Goal: Information Seeking & Learning: Check status

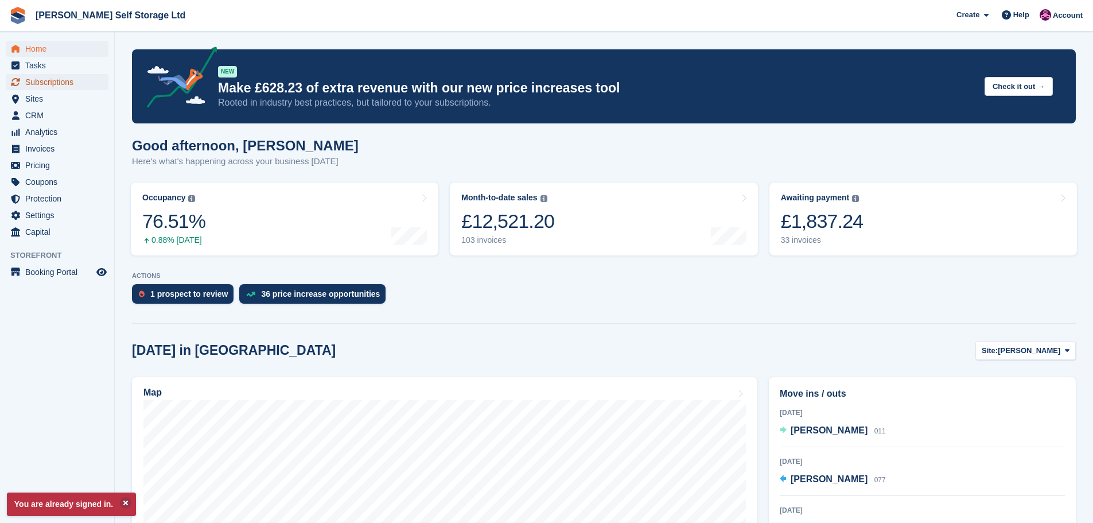
click at [63, 80] on span "Subscriptions" at bounding box center [59, 82] width 69 height 16
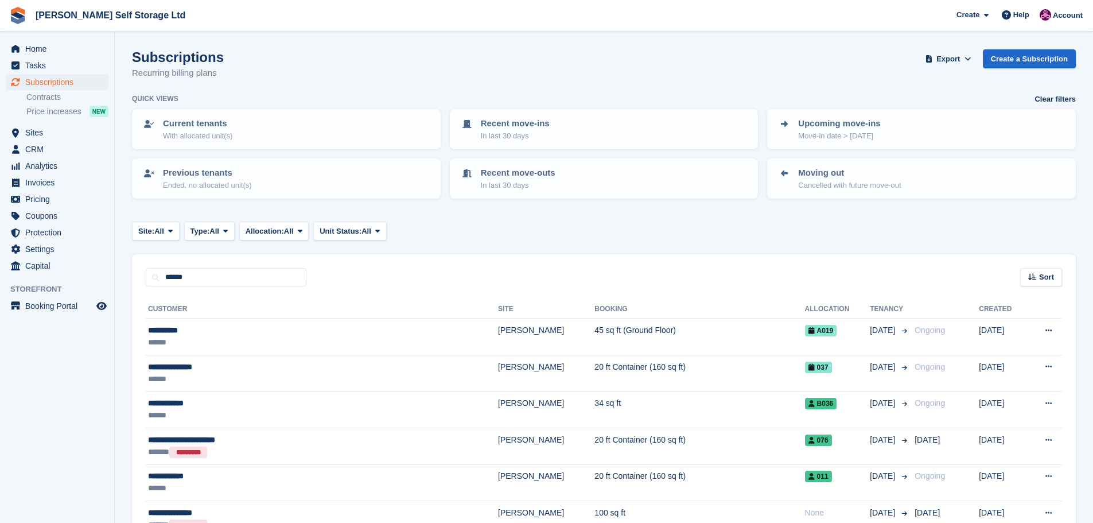
type input "******"
